Goal: Task Accomplishment & Management: Use online tool/utility

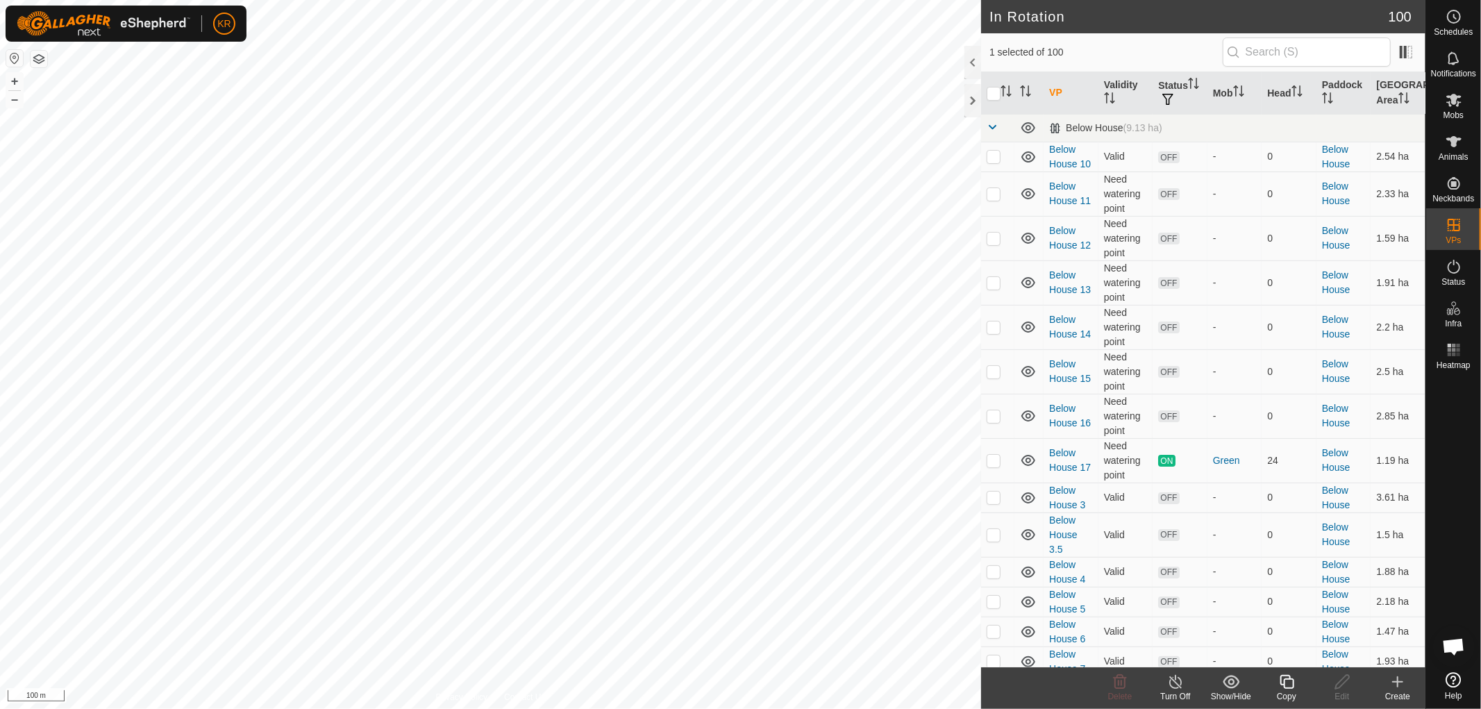
click at [1288, 685] on icon at bounding box center [1287, 682] width 17 height 17
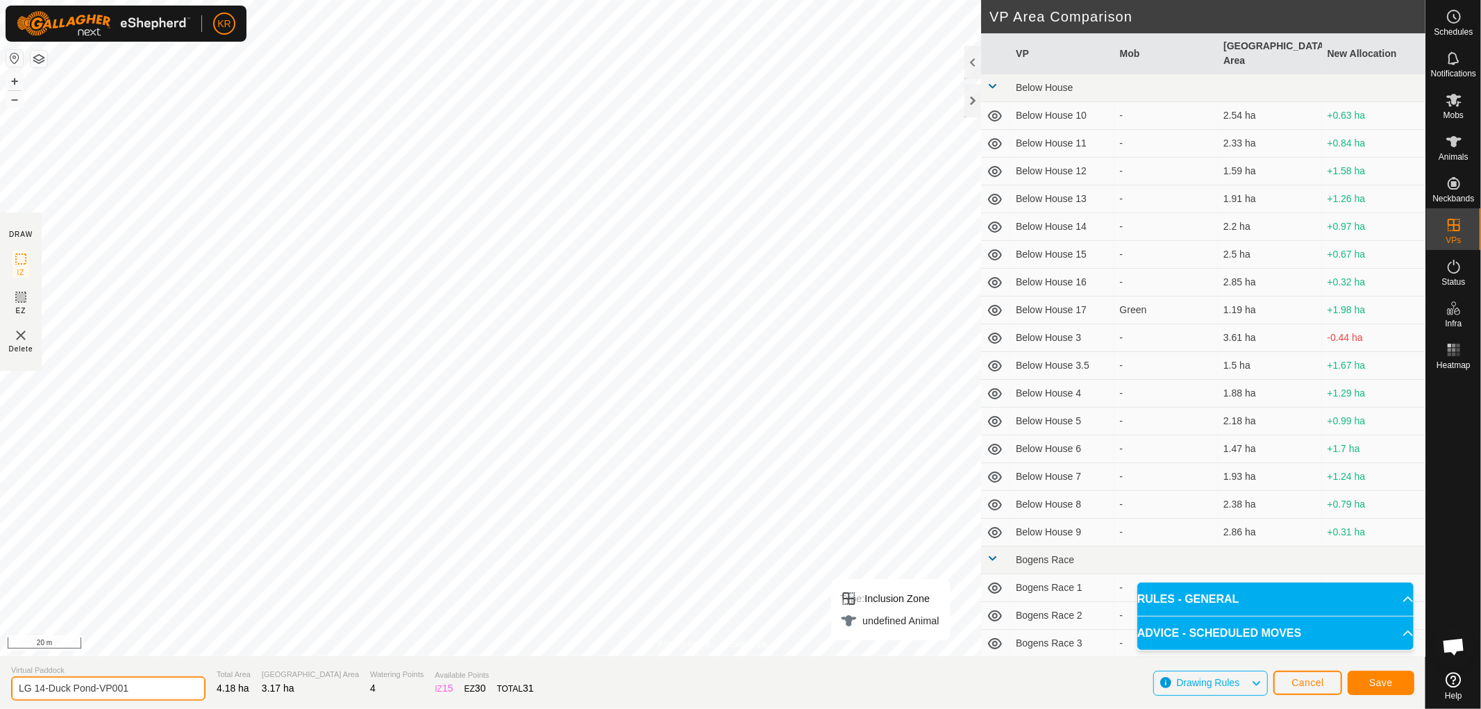
click at [139, 688] on input "LG 14-Duck Pond-VP001" at bounding box center [108, 688] width 194 height 24
type input "L"
type input "Duck Pond 2"
click at [1388, 679] on span "Save" at bounding box center [1382, 682] width 24 height 11
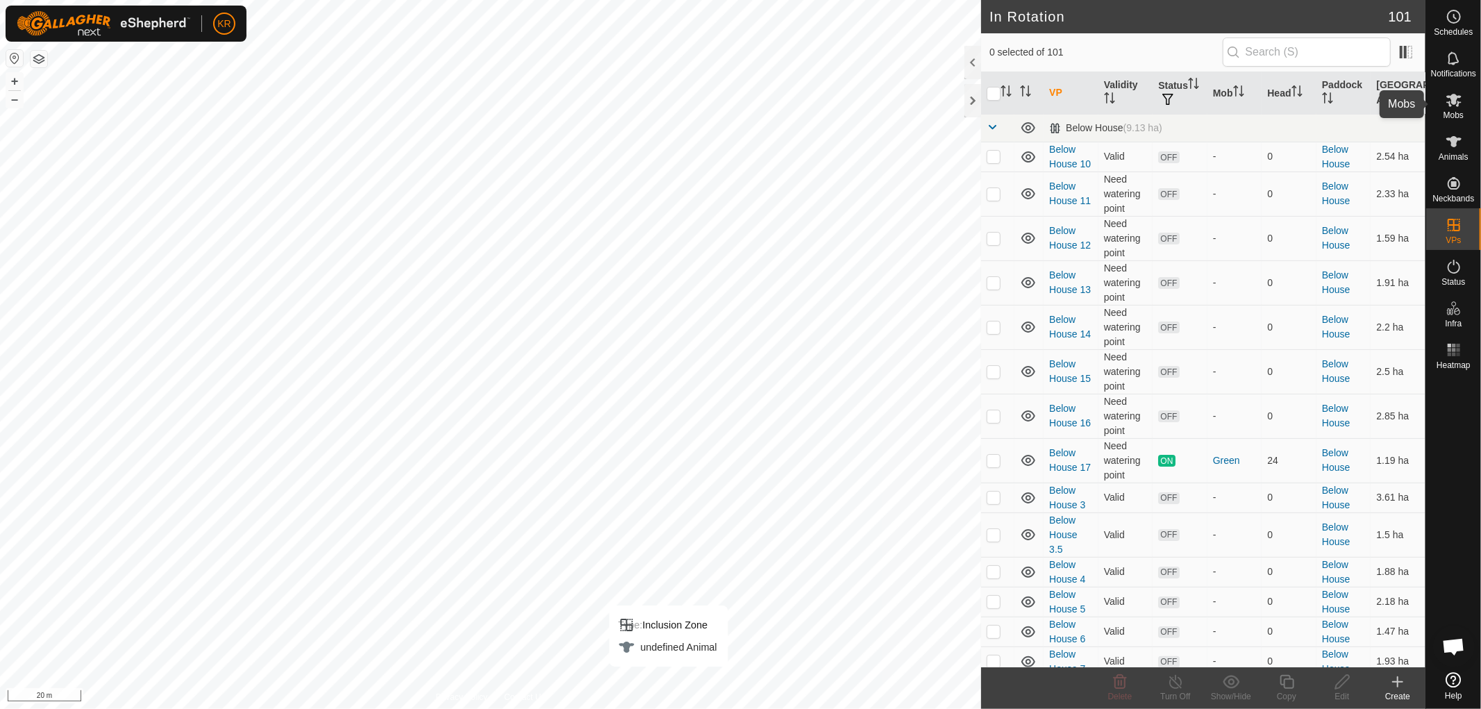
click at [1456, 95] on icon at bounding box center [1454, 100] width 15 height 13
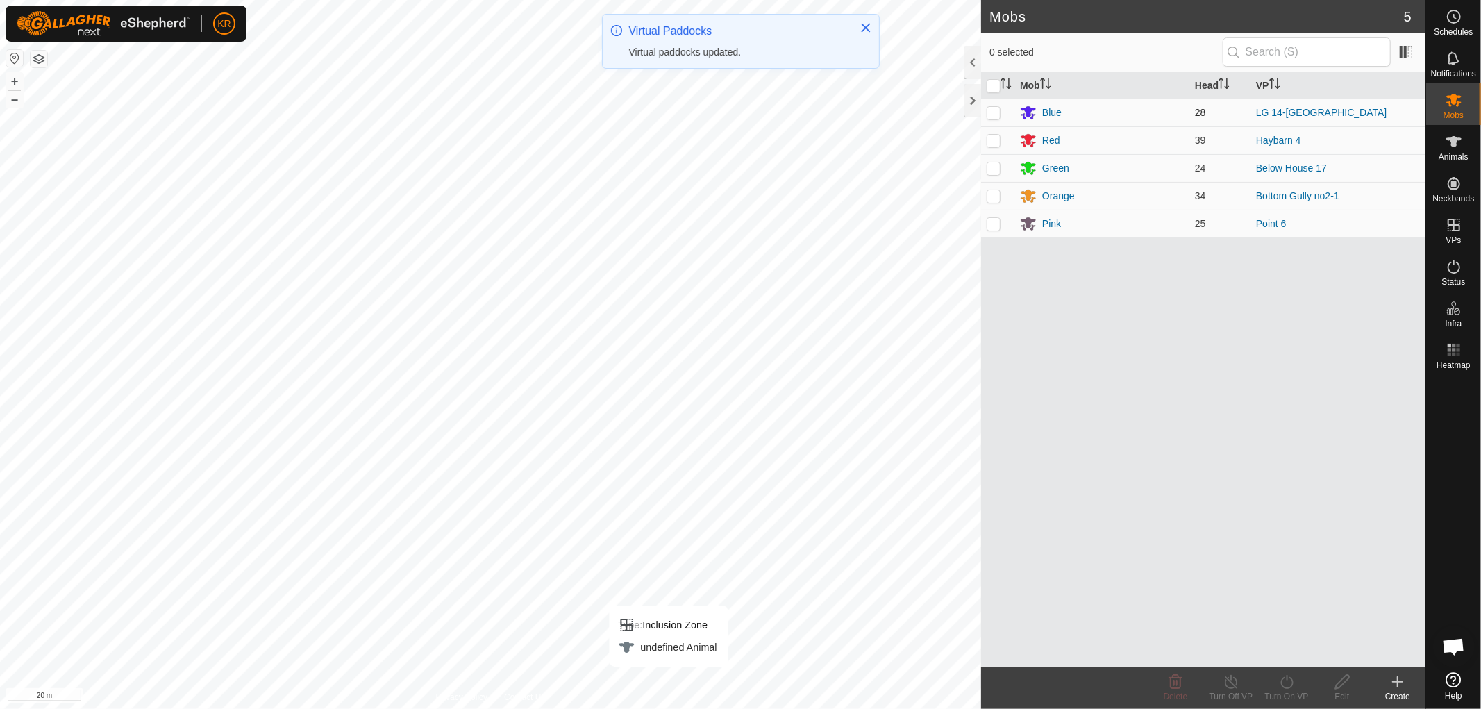
click at [997, 115] on p-checkbox at bounding box center [994, 112] width 14 height 11
checkbox input "true"
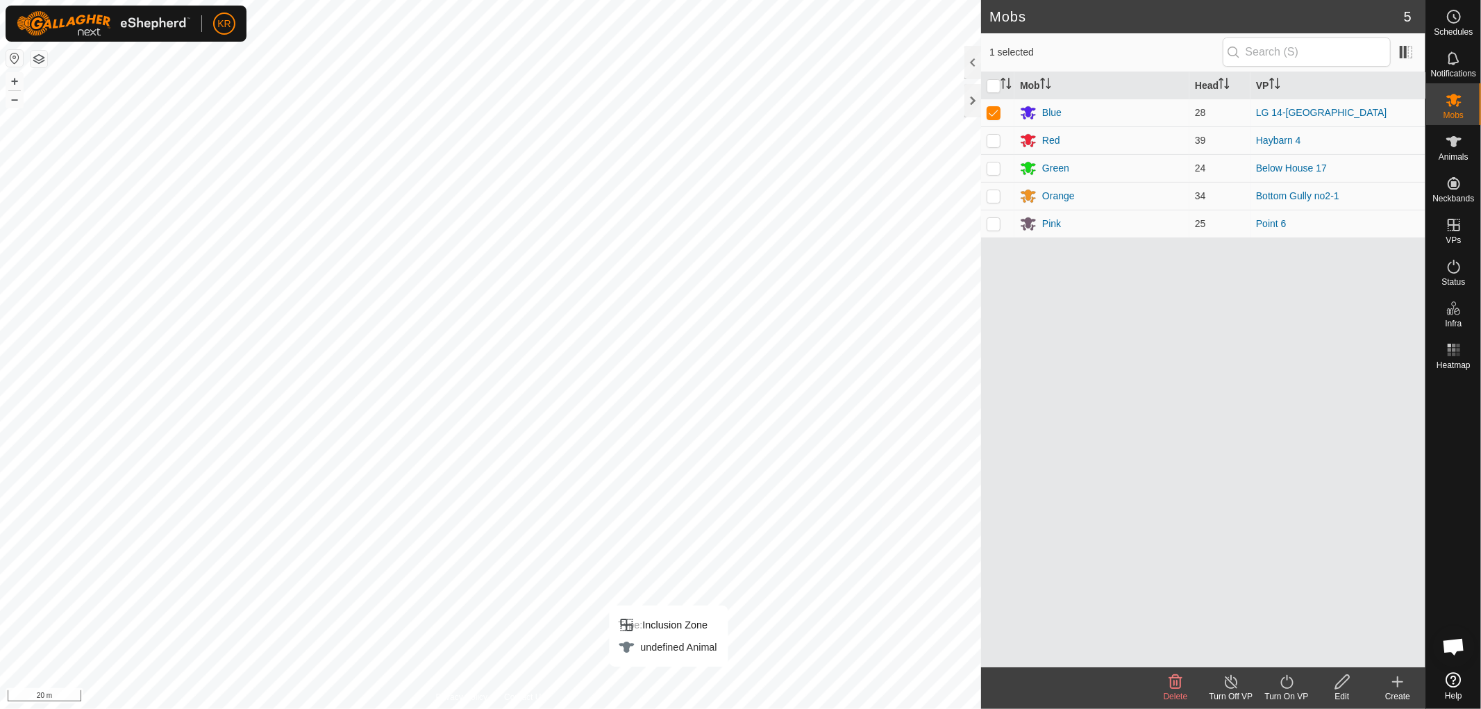
click at [1285, 683] on icon at bounding box center [1287, 682] width 17 height 17
click at [1292, 644] on link "Now" at bounding box center [1329, 652] width 138 height 28
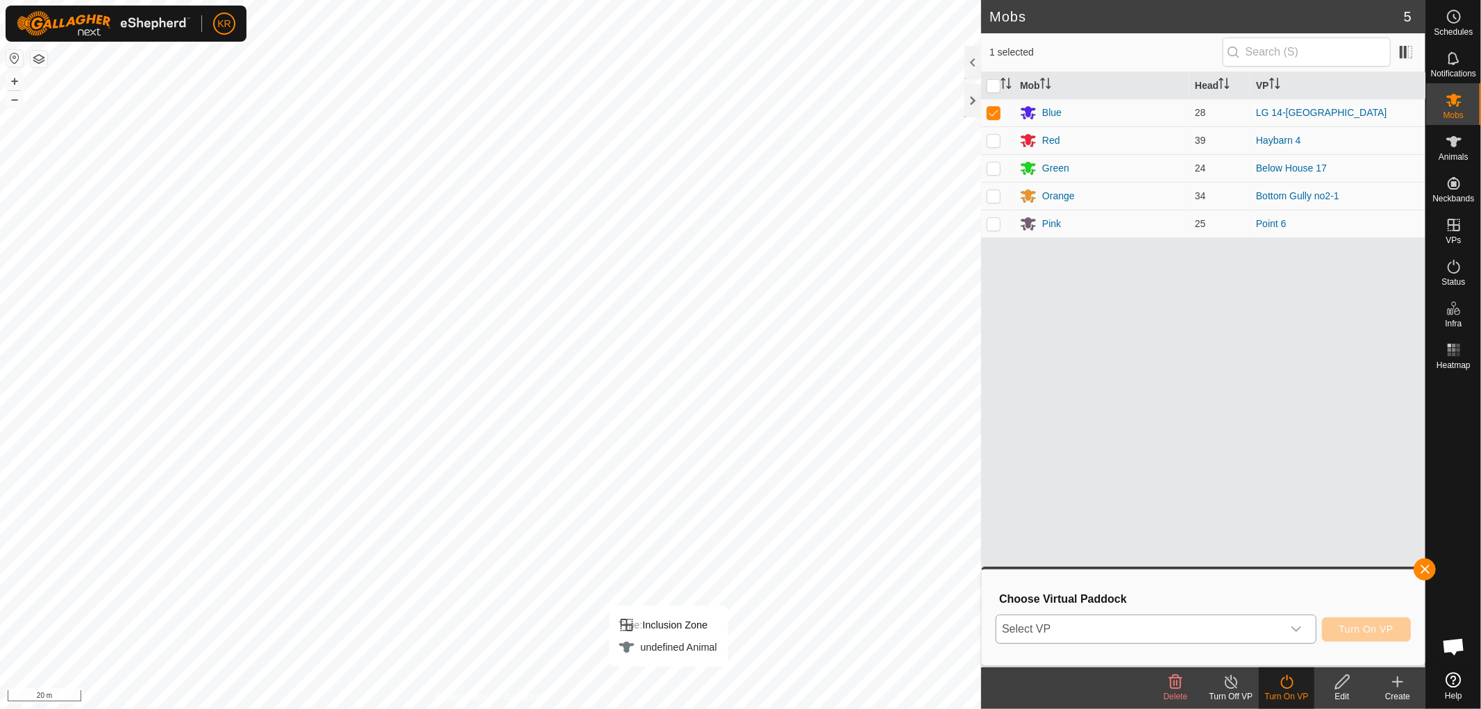
click at [1297, 618] on div "dropdown trigger" at bounding box center [1297, 629] width 28 height 28
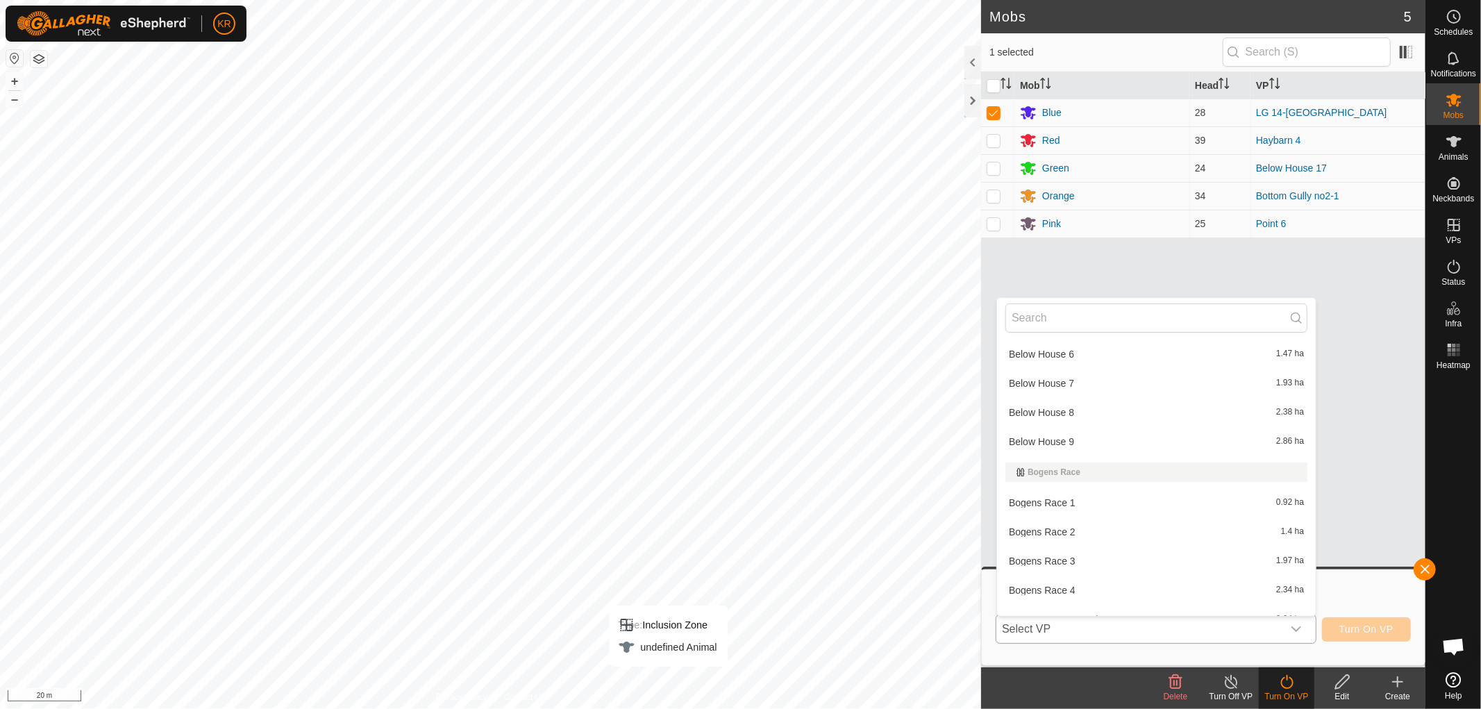
scroll to position [386, 0]
click at [1342, 436] on div "Mob Head VP Blue 28 LG 14-Duck Pond Red 39 Haybarn 4 Green 24 Below House 17 Or…" at bounding box center [1203, 369] width 444 height 595
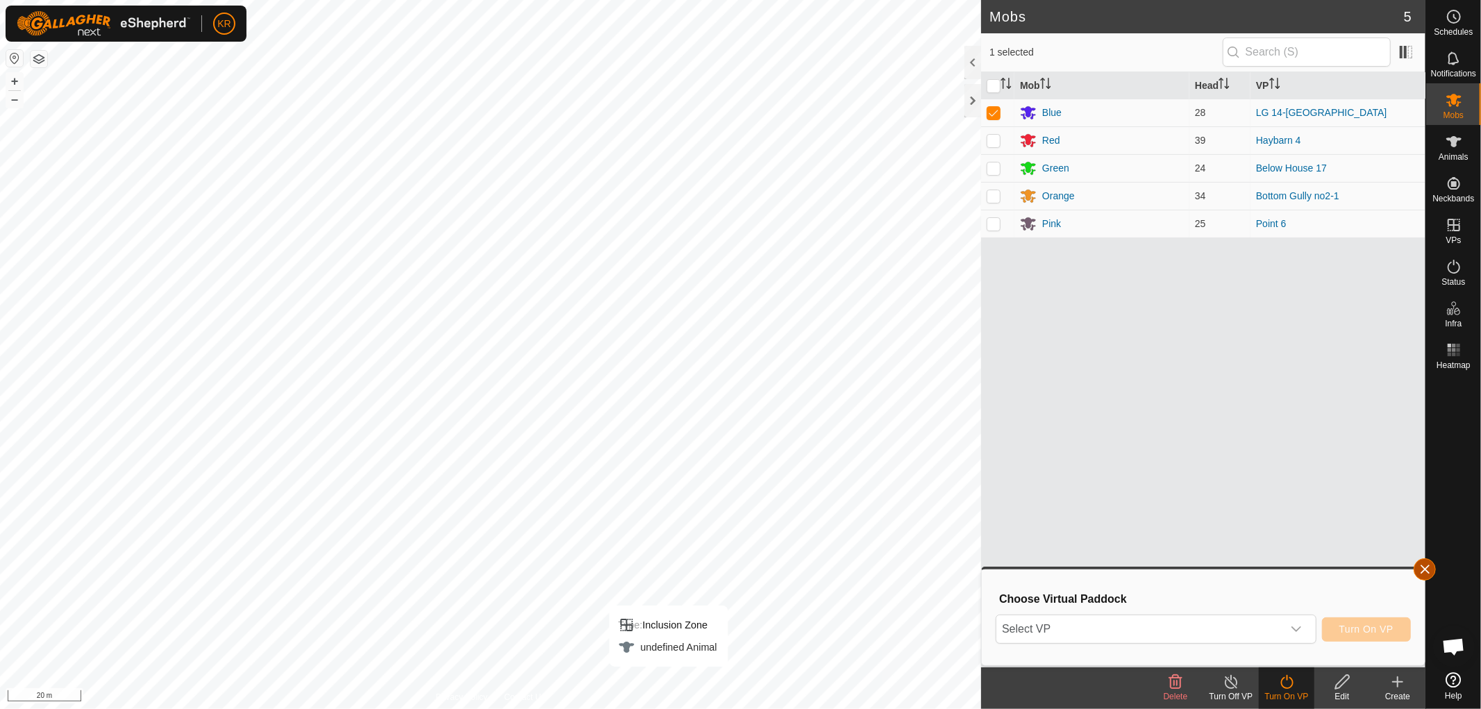
click at [1419, 565] on button "button" at bounding box center [1425, 569] width 22 height 22
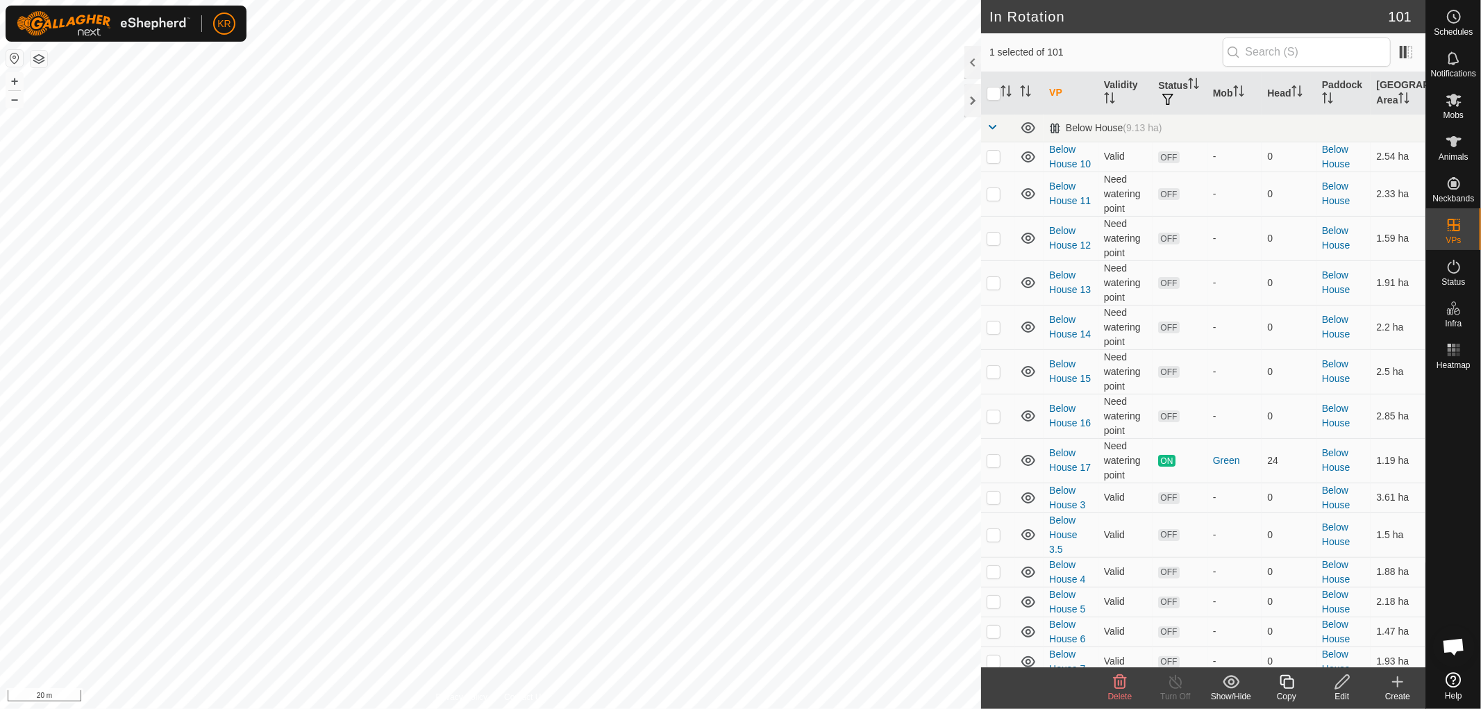
checkbox input "false"
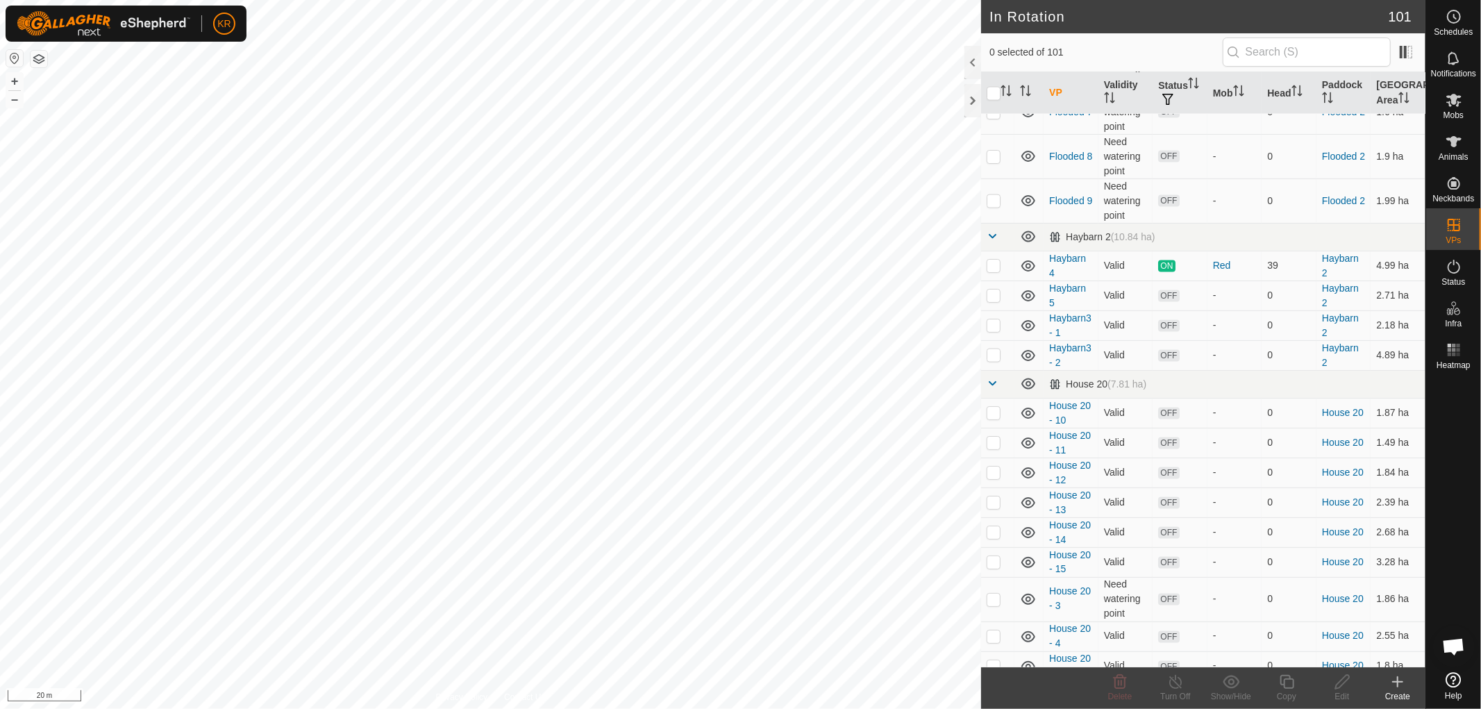
scroll to position [1724, 0]
drag, startPoint x: 1078, startPoint y: 474, endPoint x: 1123, endPoint y: 481, distance: 45.6
click at [1123, 481] on td "Valid" at bounding box center [1126, 472] width 55 height 30
click at [1456, 101] on icon at bounding box center [1454, 100] width 15 height 13
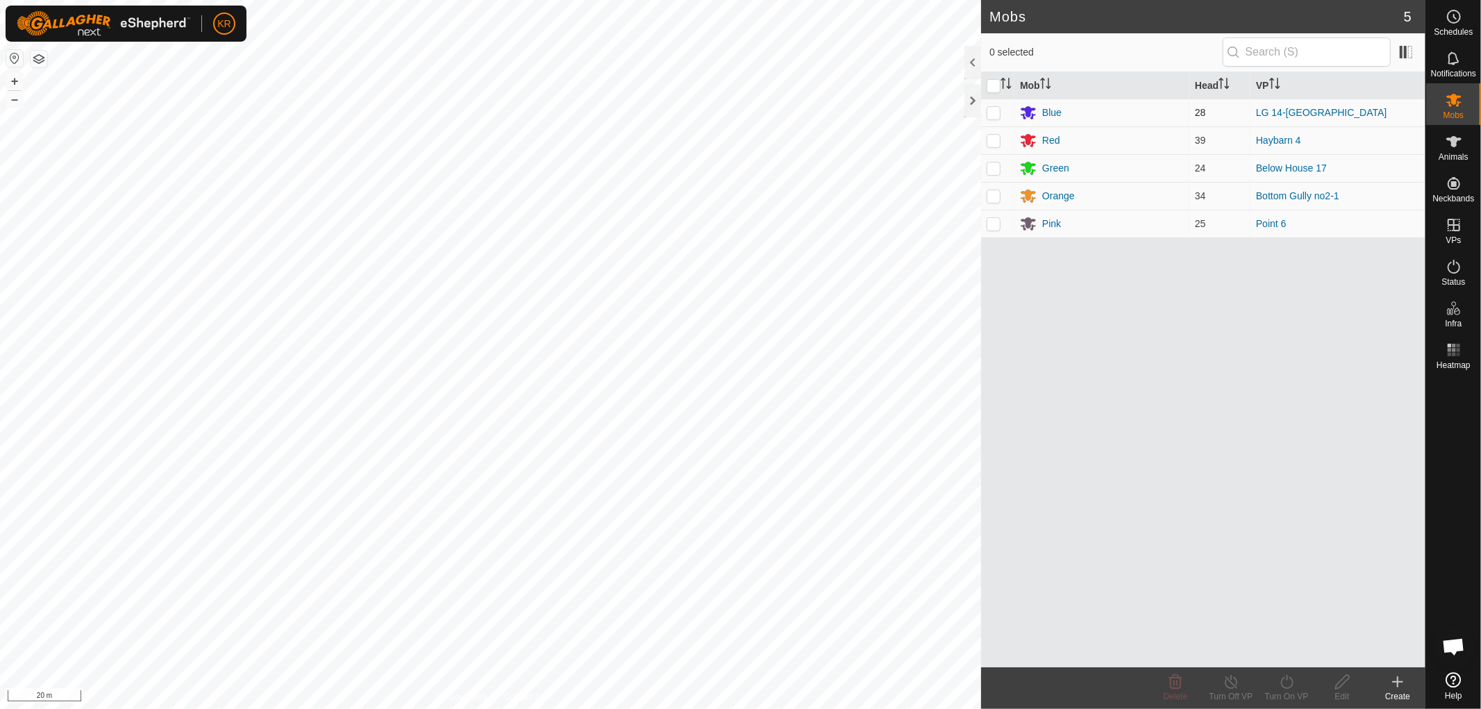
click at [992, 112] on p-checkbox at bounding box center [994, 112] width 14 height 11
checkbox input "true"
click at [1282, 675] on icon at bounding box center [1287, 682] width 17 height 17
click at [1297, 640] on link "Now" at bounding box center [1329, 652] width 138 height 28
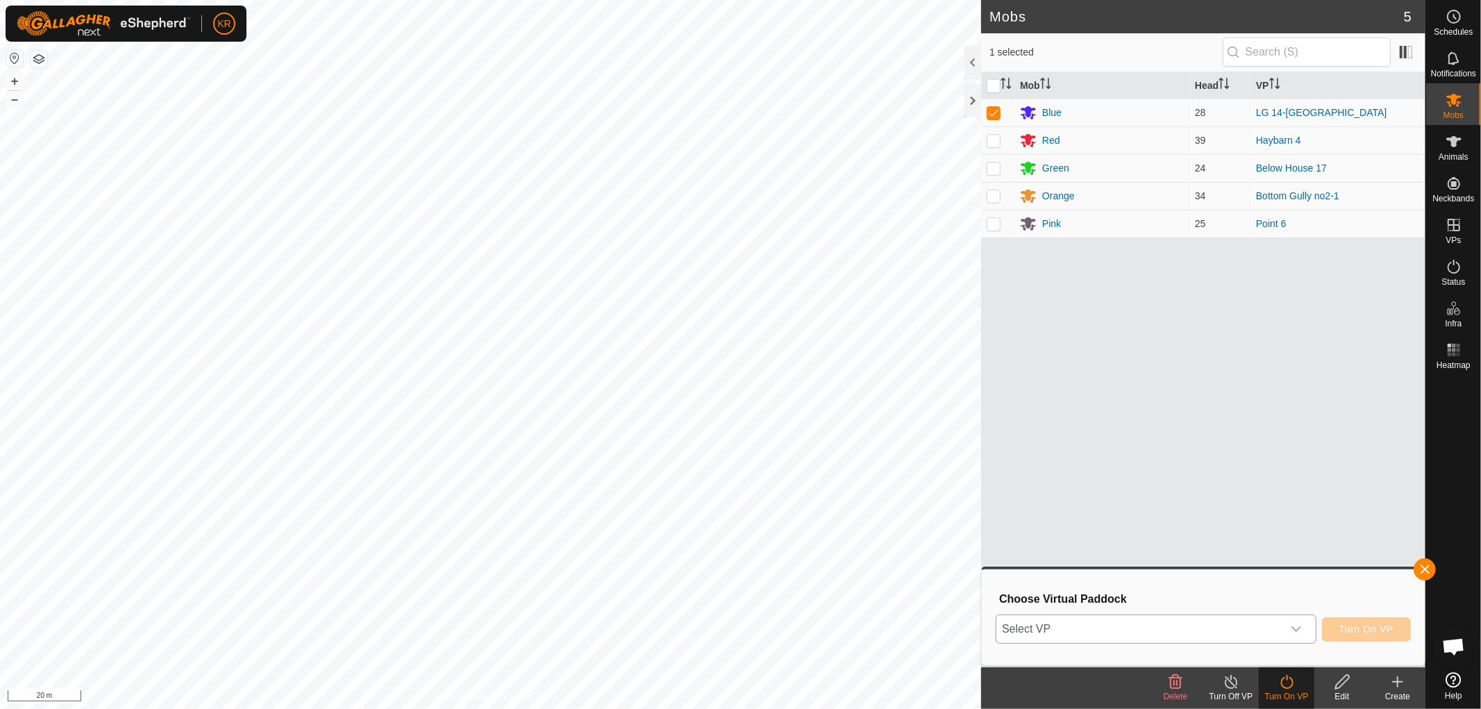
click at [1294, 620] on div "dropdown trigger" at bounding box center [1297, 629] width 28 height 28
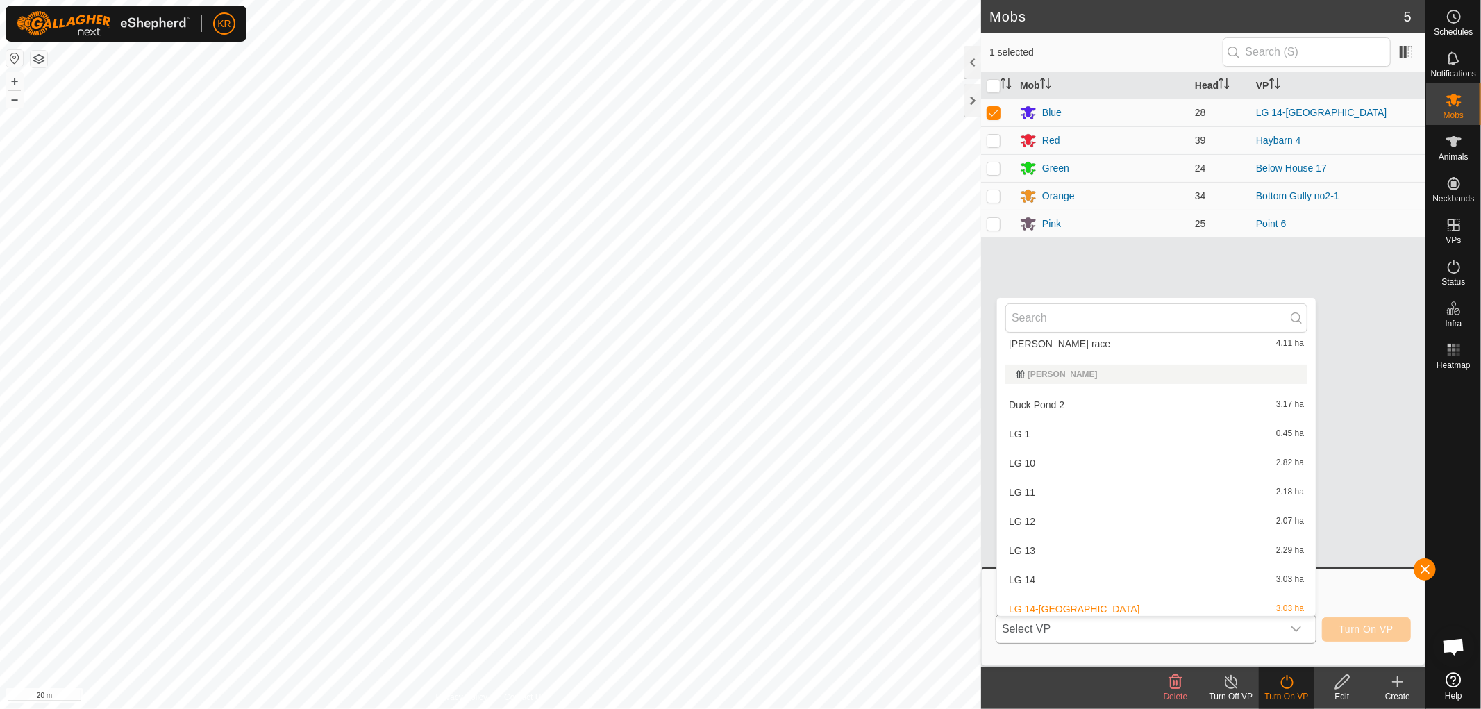
scroll to position [2188, 0]
click at [1070, 398] on li "Duck Pond 2 3.17 ha" at bounding box center [1156, 406] width 319 height 28
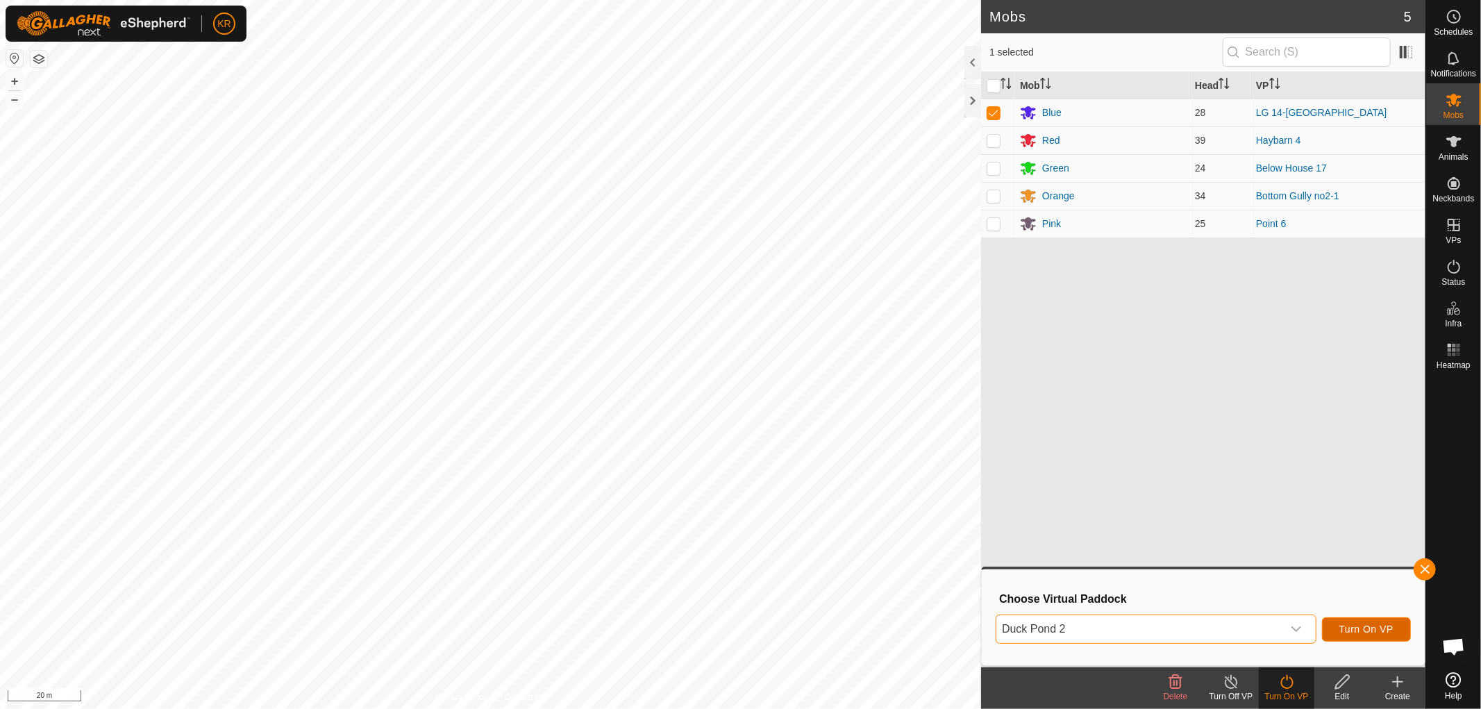
click at [1384, 634] on span "Turn On VP" at bounding box center [1367, 629] width 54 height 11
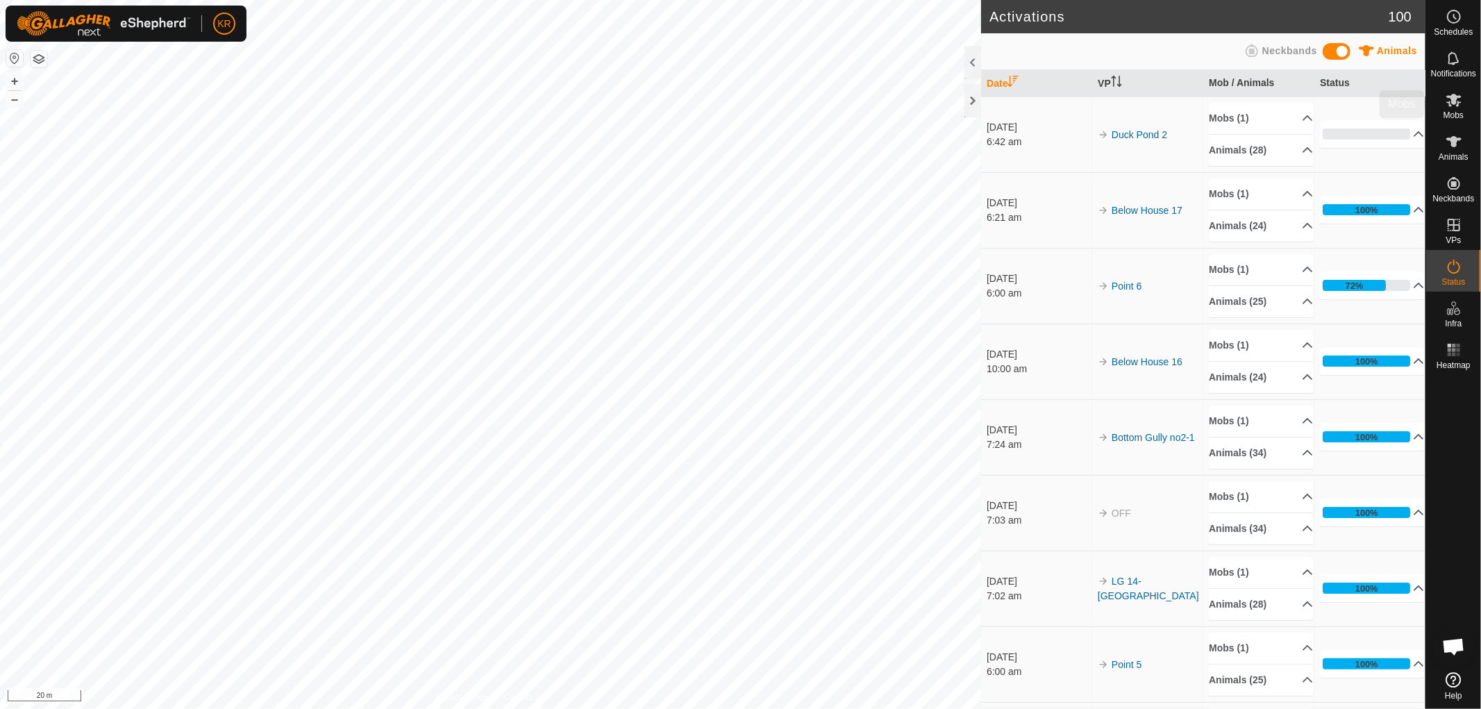
click at [1455, 105] on icon at bounding box center [1454, 100] width 17 height 17
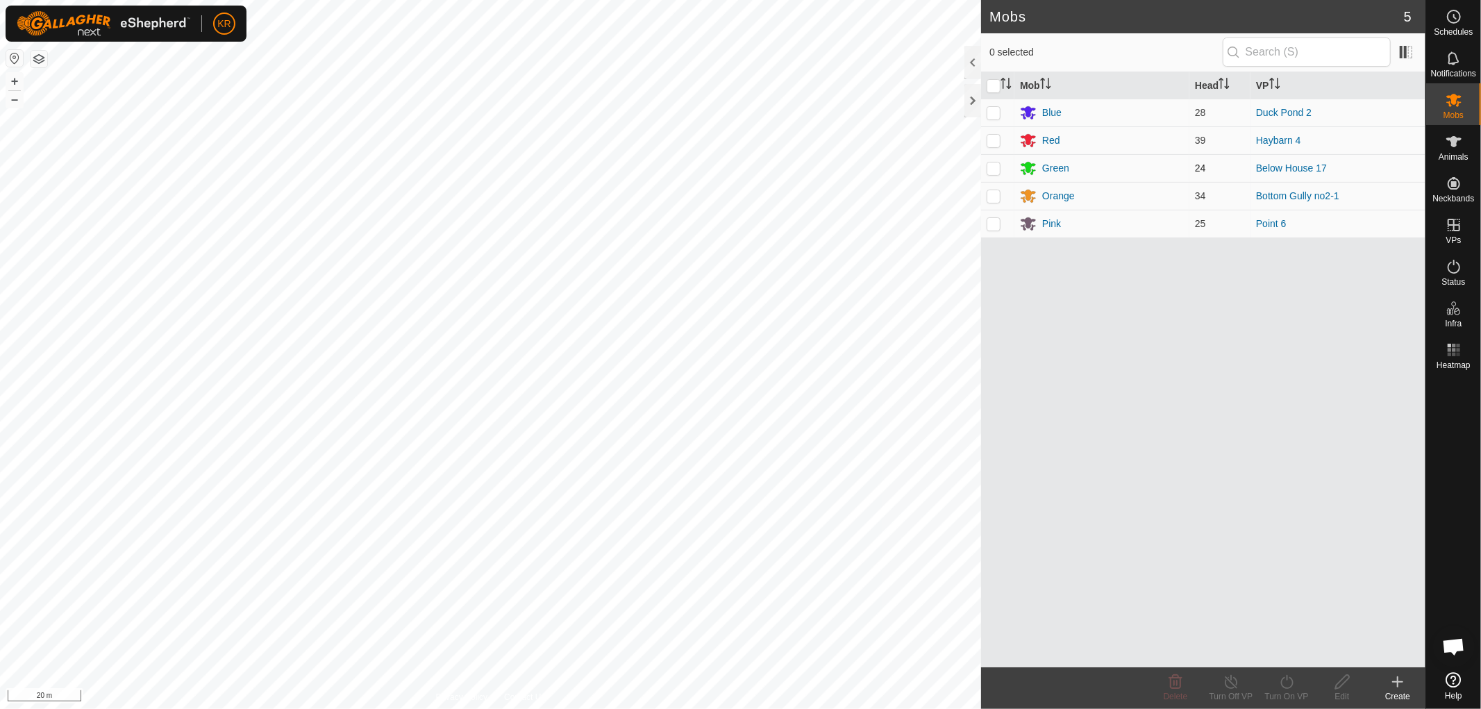
click at [994, 167] on p-checkbox at bounding box center [994, 168] width 14 height 11
click at [1283, 683] on icon at bounding box center [1287, 682] width 17 height 17
click at [1283, 648] on link "Now" at bounding box center [1329, 652] width 138 height 28
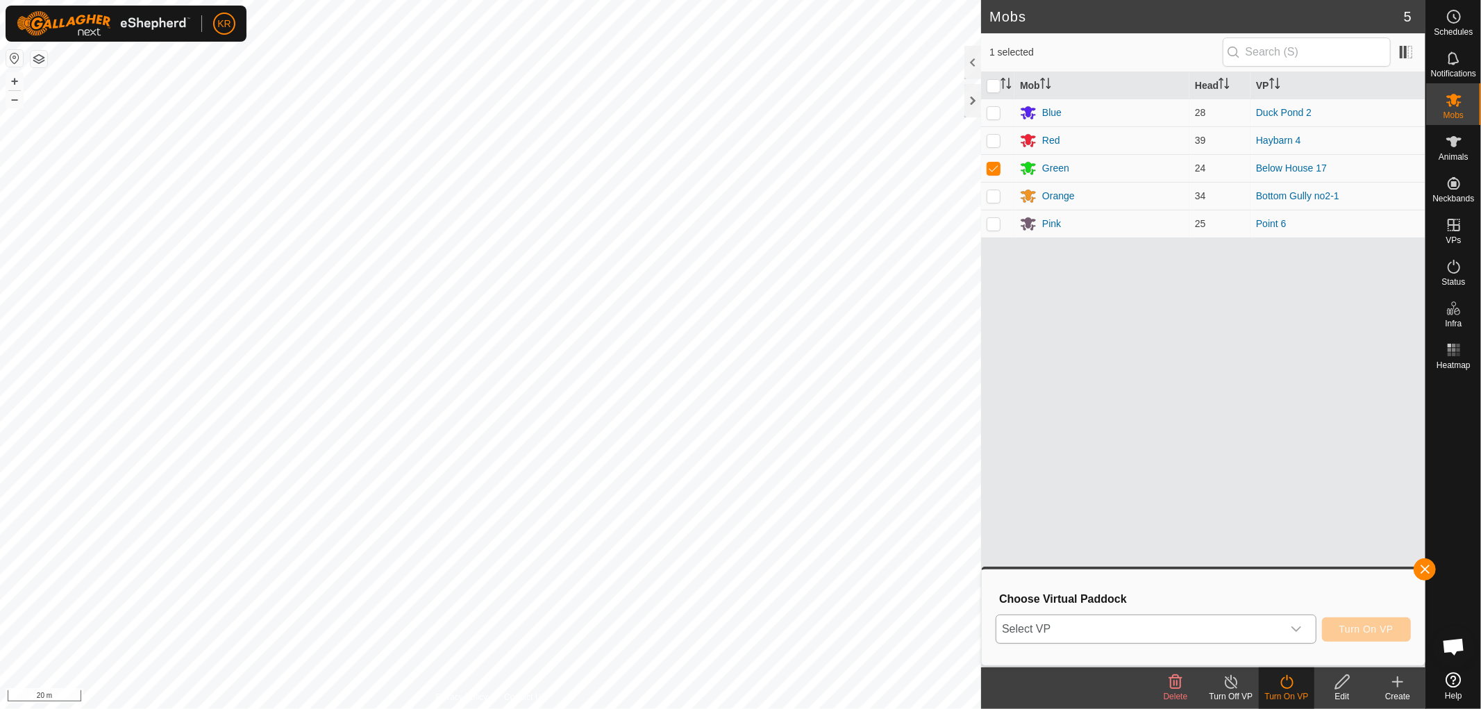
click at [1293, 616] on div "dropdown trigger" at bounding box center [1297, 629] width 28 height 28
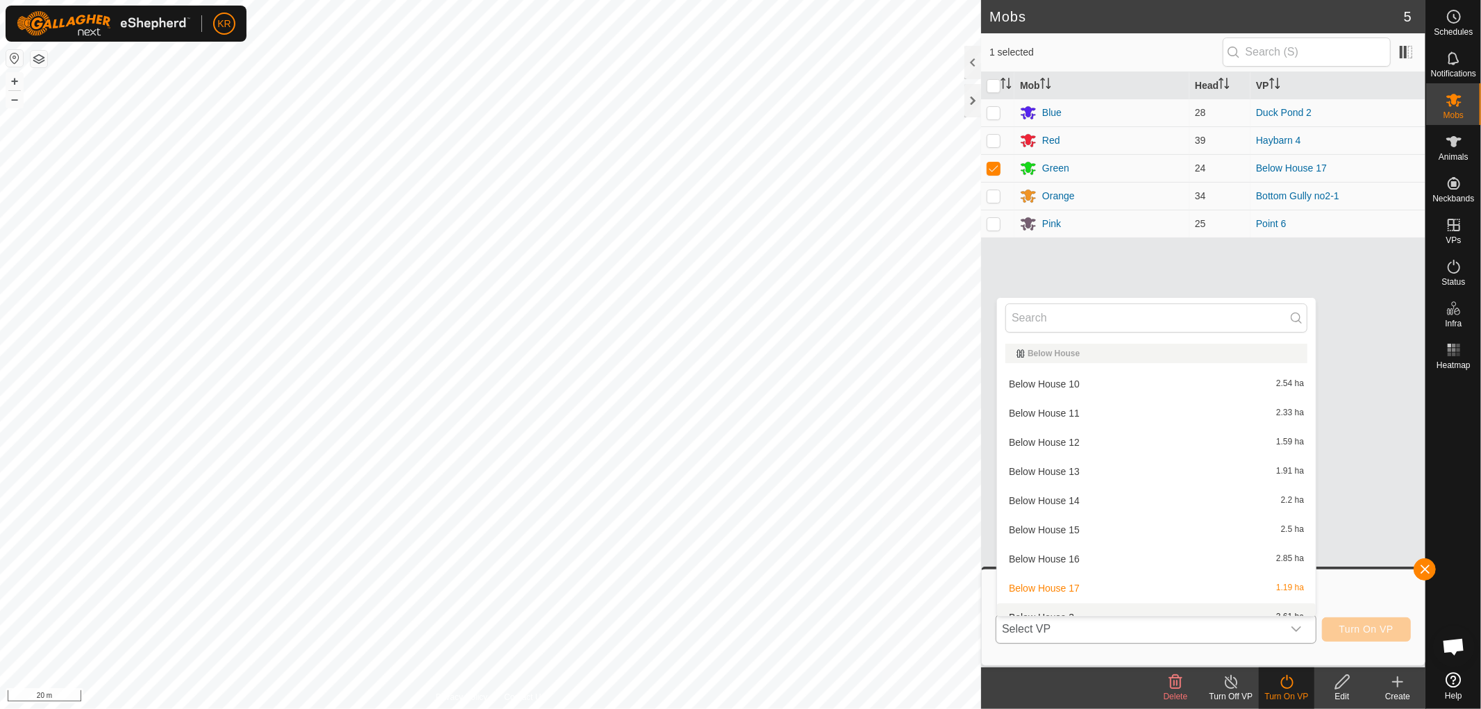
scroll to position [15, 0]
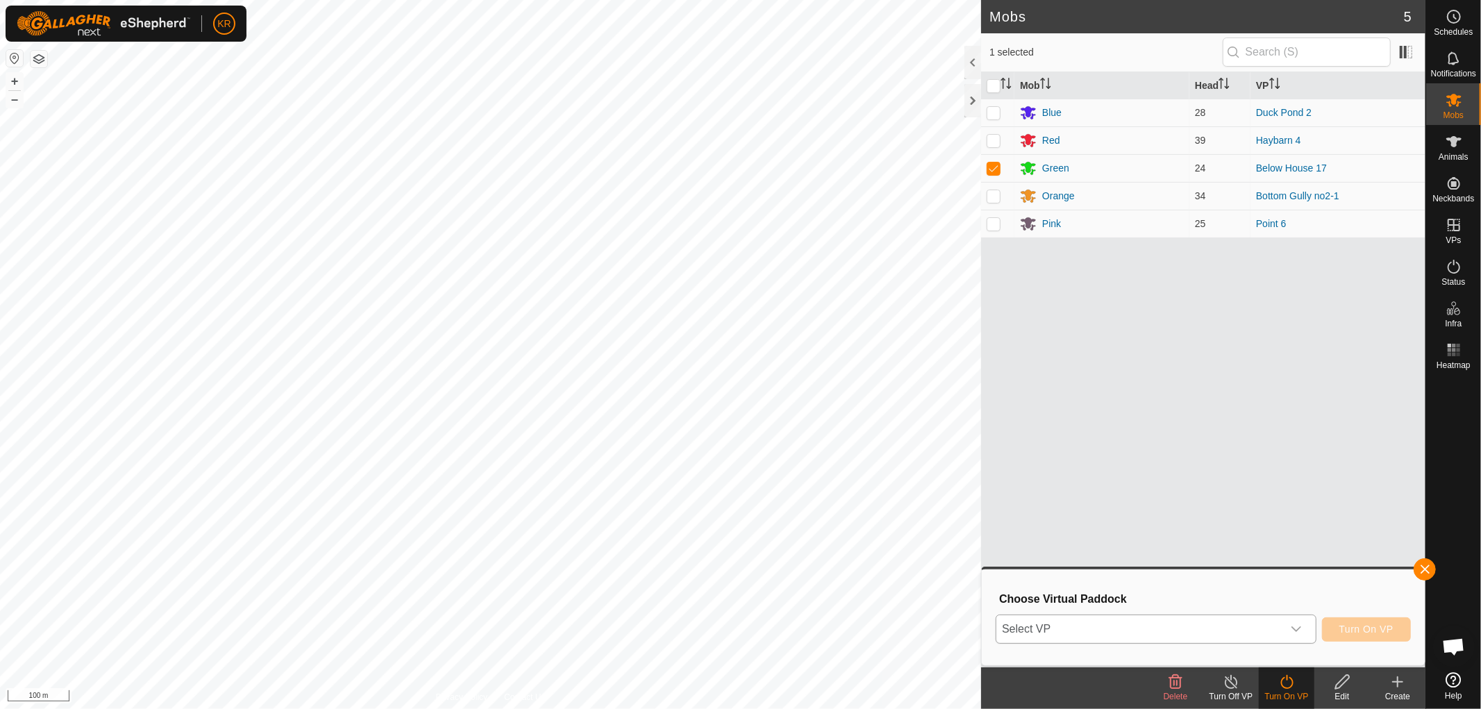
click at [1304, 624] on div "dropdown trigger" at bounding box center [1297, 629] width 28 height 28
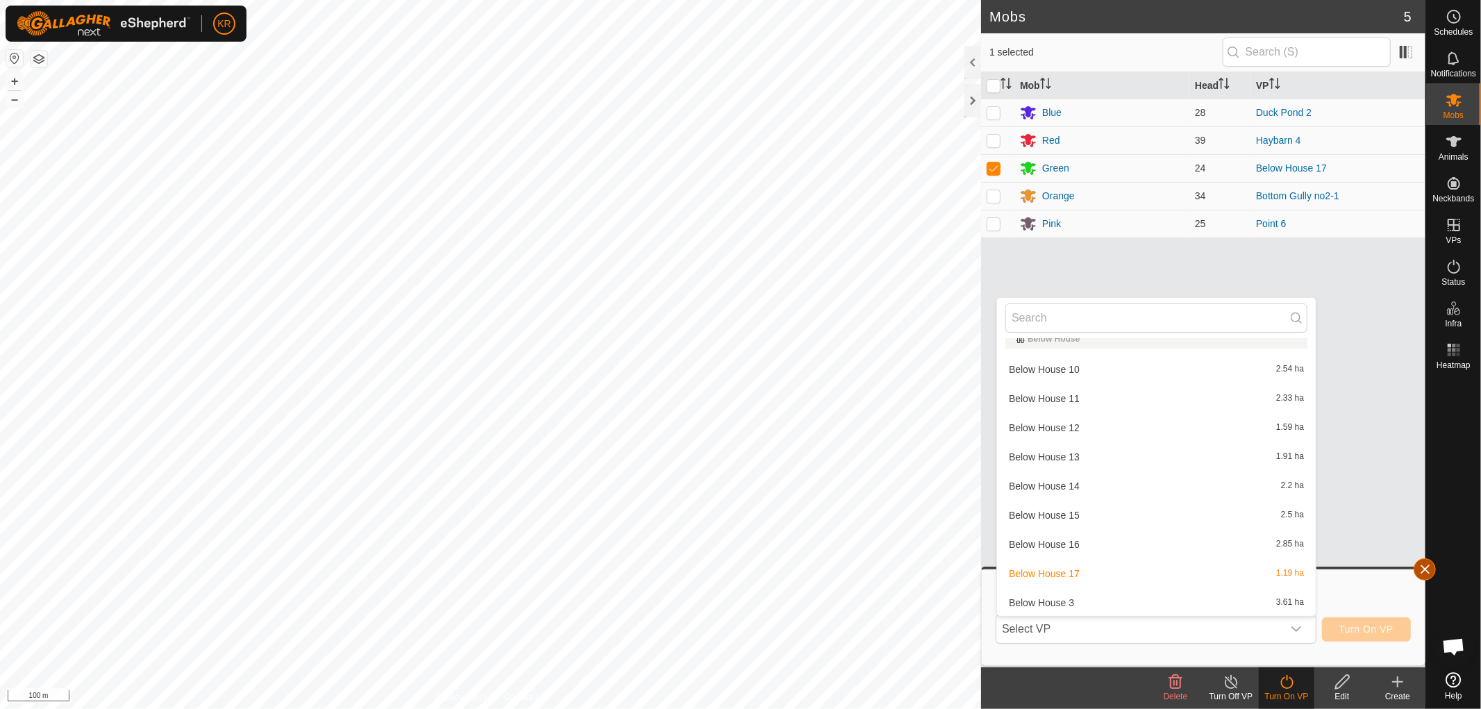
click at [1422, 565] on button "button" at bounding box center [1425, 569] width 22 height 22
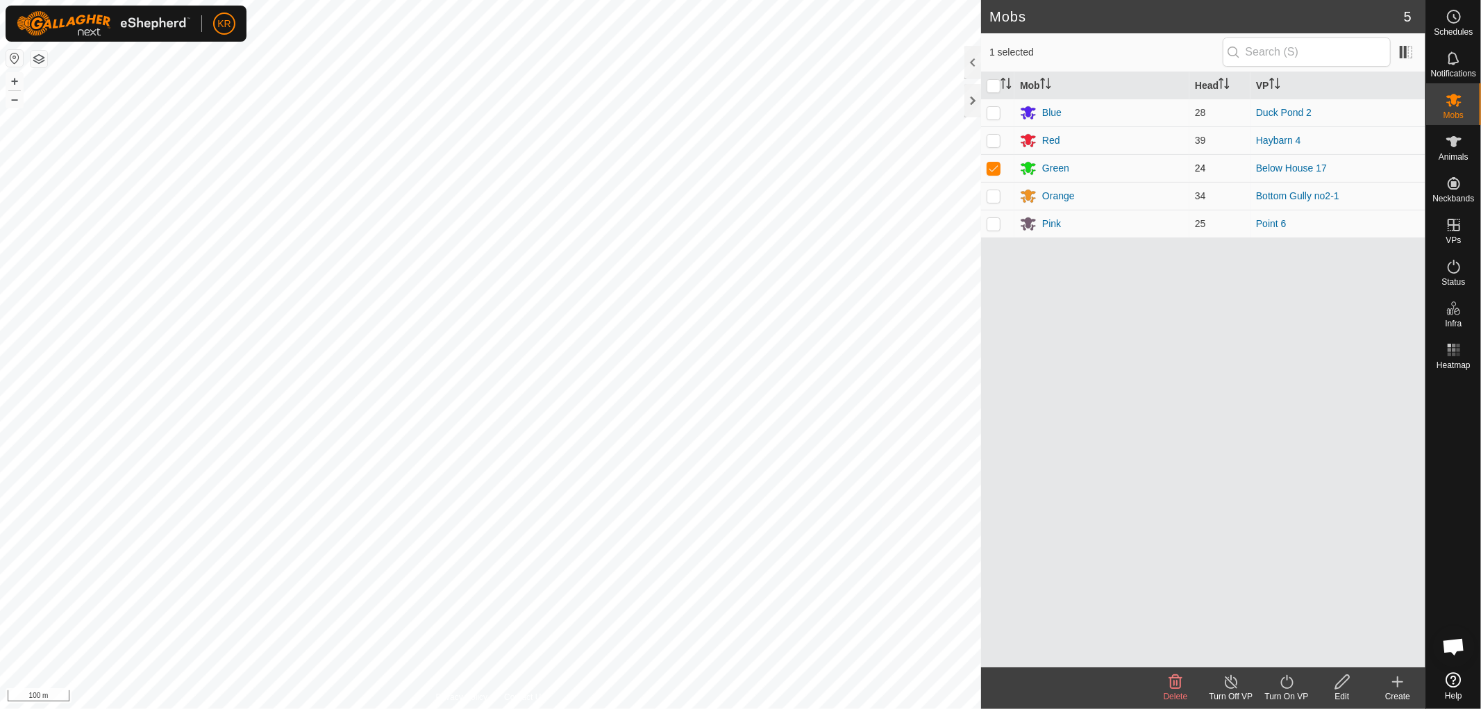
click at [998, 165] on p-checkbox at bounding box center [994, 168] width 14 height 11
checkbox input "false"
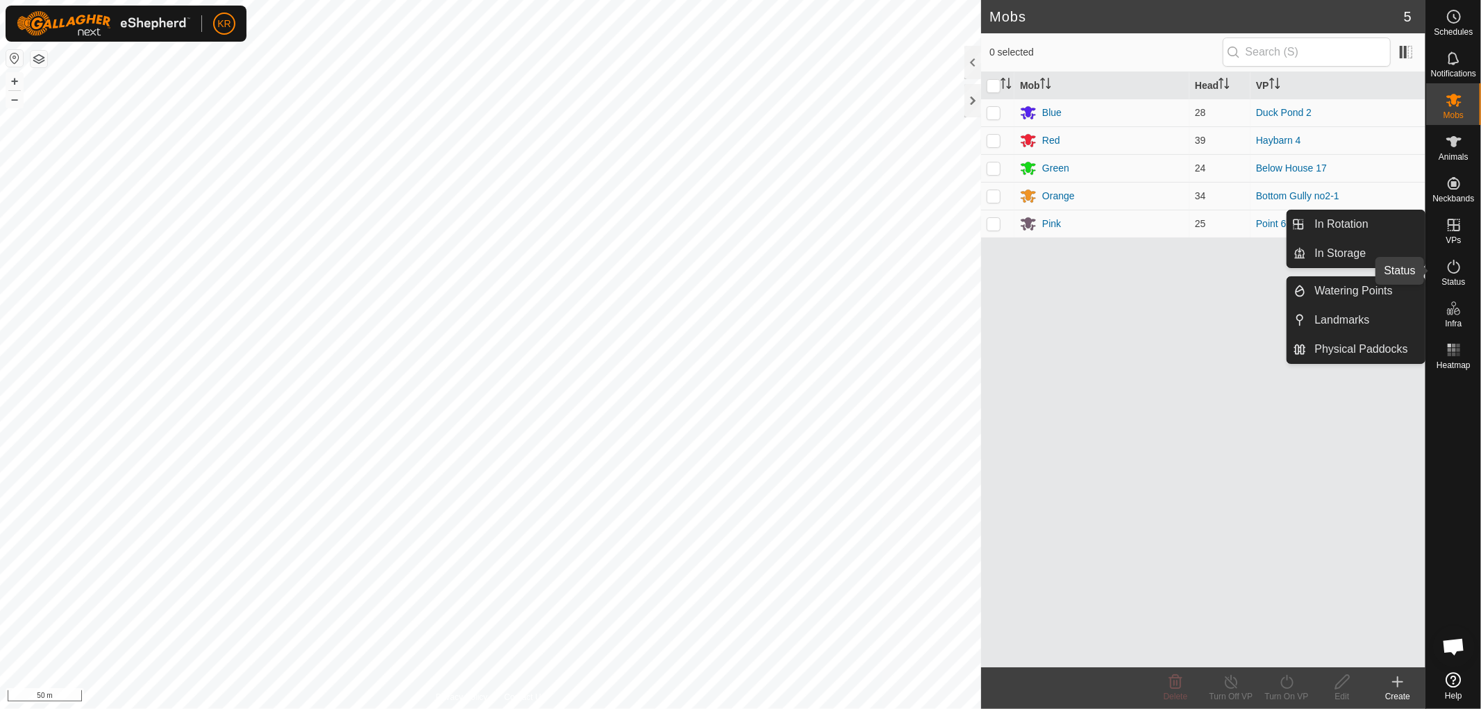
click at [1460, 264] on icon at bounding box center [1454, 266] width 17 height 17
